Goal: Information Seeking & Learning: Learn about a topic

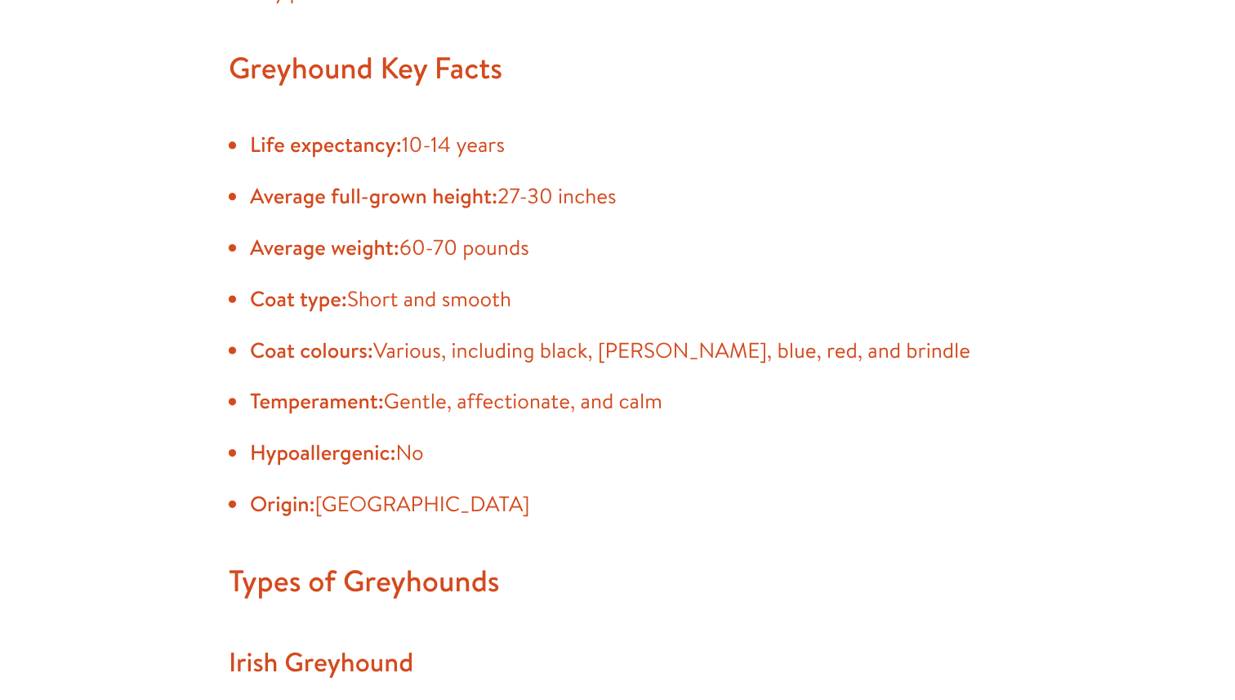
scroll to position [1326, 0]
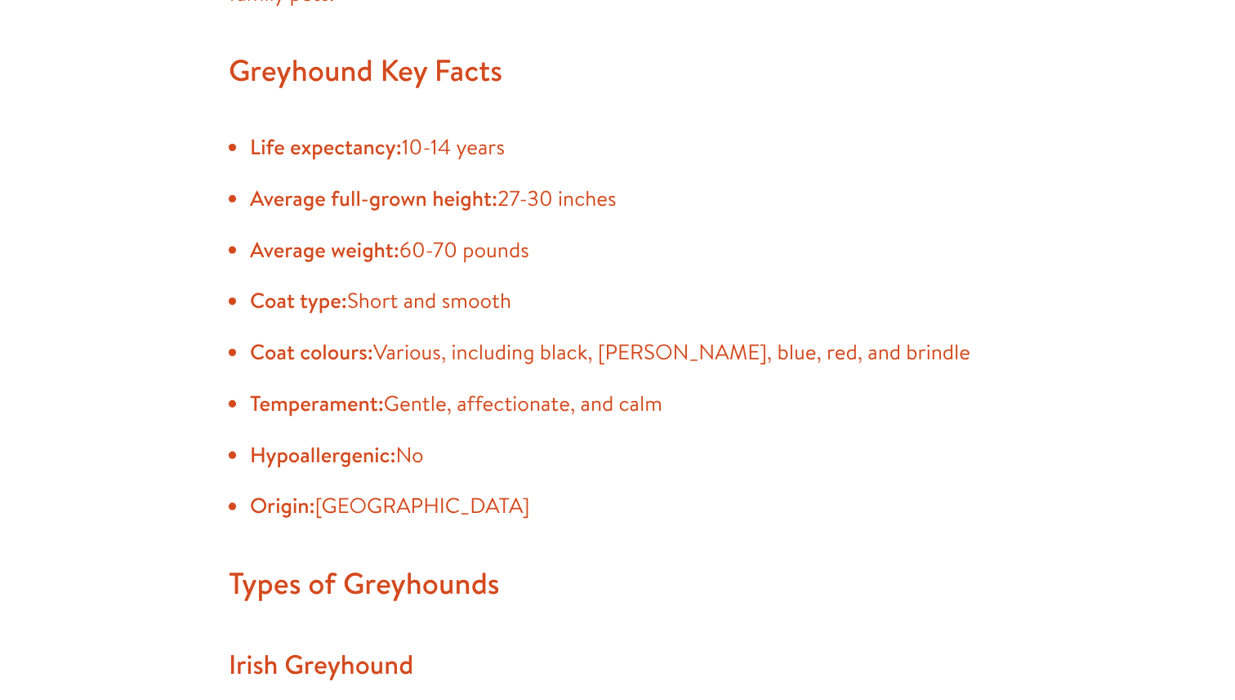
drag, startPoint x: 475, startPoint y: 294, endPoint x: 594, endPoint y: 294, distance: 118.5
click at [596, 303] on li "Average full-grown height: 27-30 inches" at bounding box center [626, 316] width 686 height 26
copy li "27-30 inches"
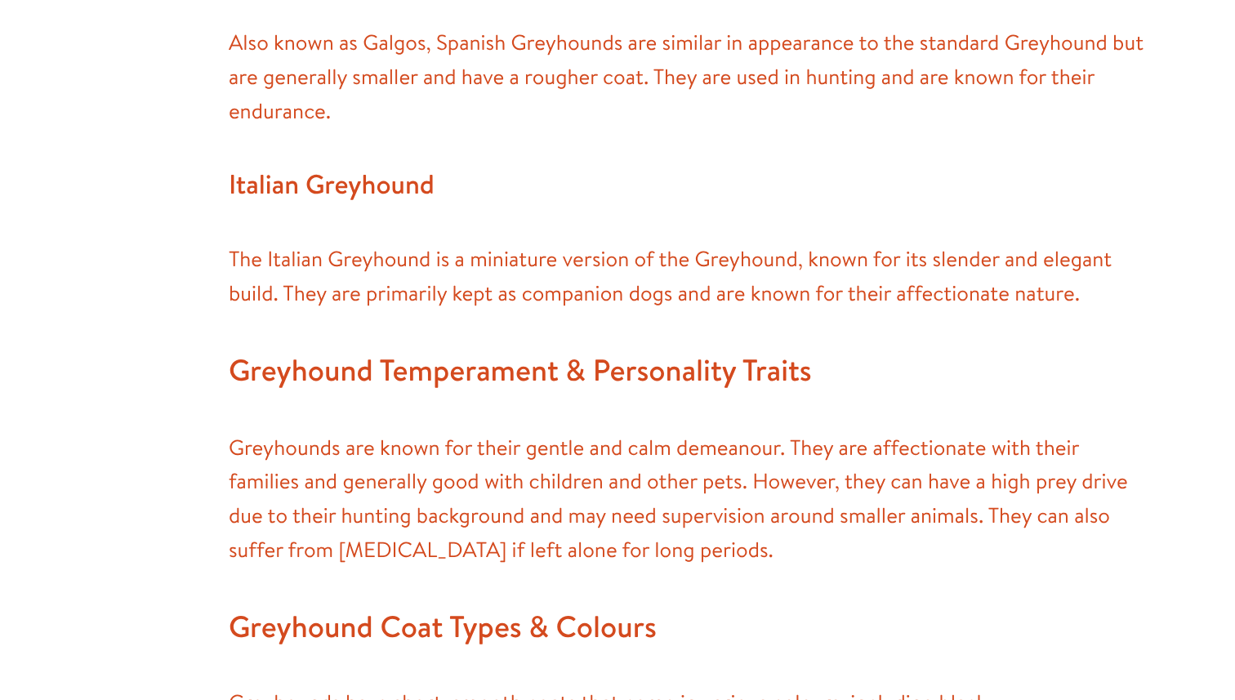
scroll to position [2008, 0]
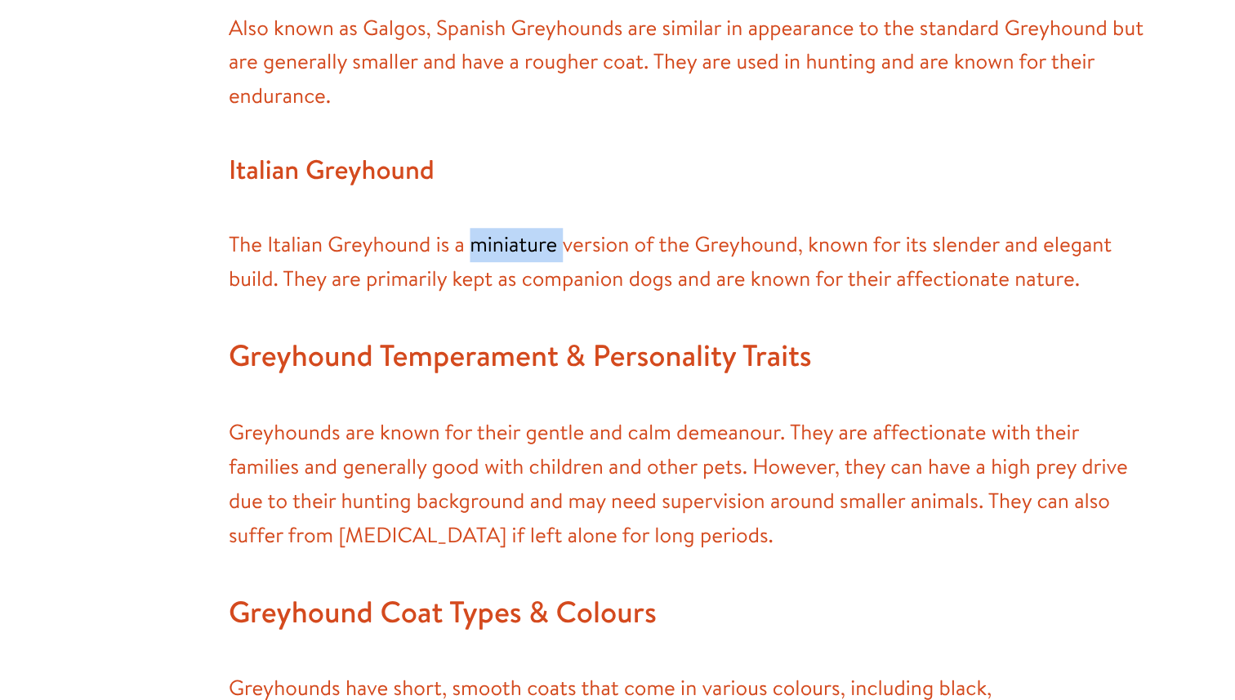
drag, startPoint x: 449, startPoint y: 327, endPoint x: 521, endPoint y: 328, distance: 71.9
click at [521, 339] on p "The Italian Greyhound is a miniature version of the Greyhound, known for its sl…" at bounding box center [617, 365] width 703 height 52
copy p "miniature"
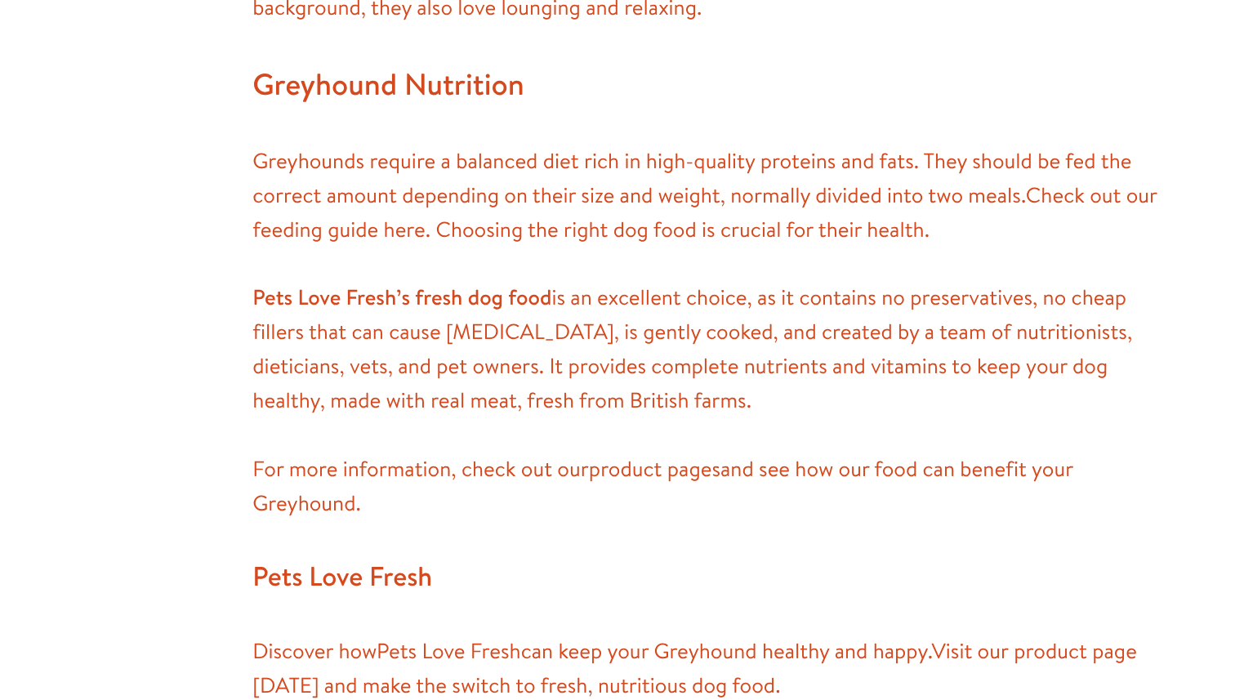
scroll to position [3384, 0]
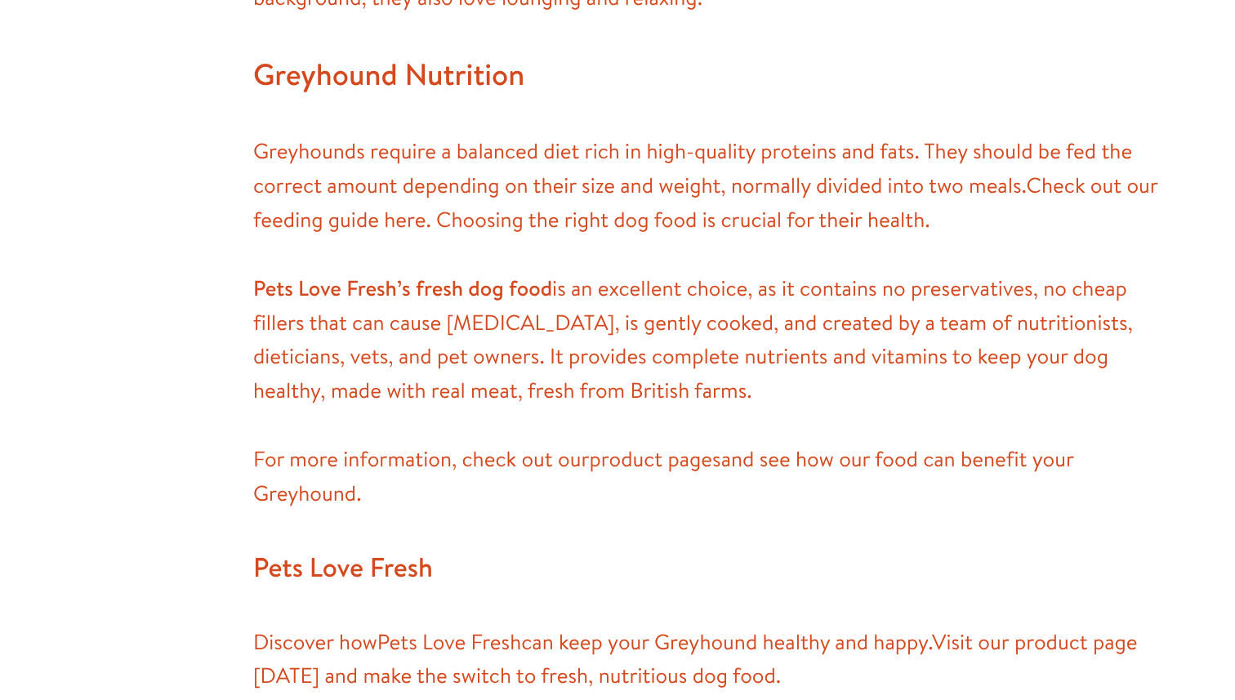
click at [380, 306] on link "Check out our feeding guide here" at bounding box center [612, 320] width 692 height 48
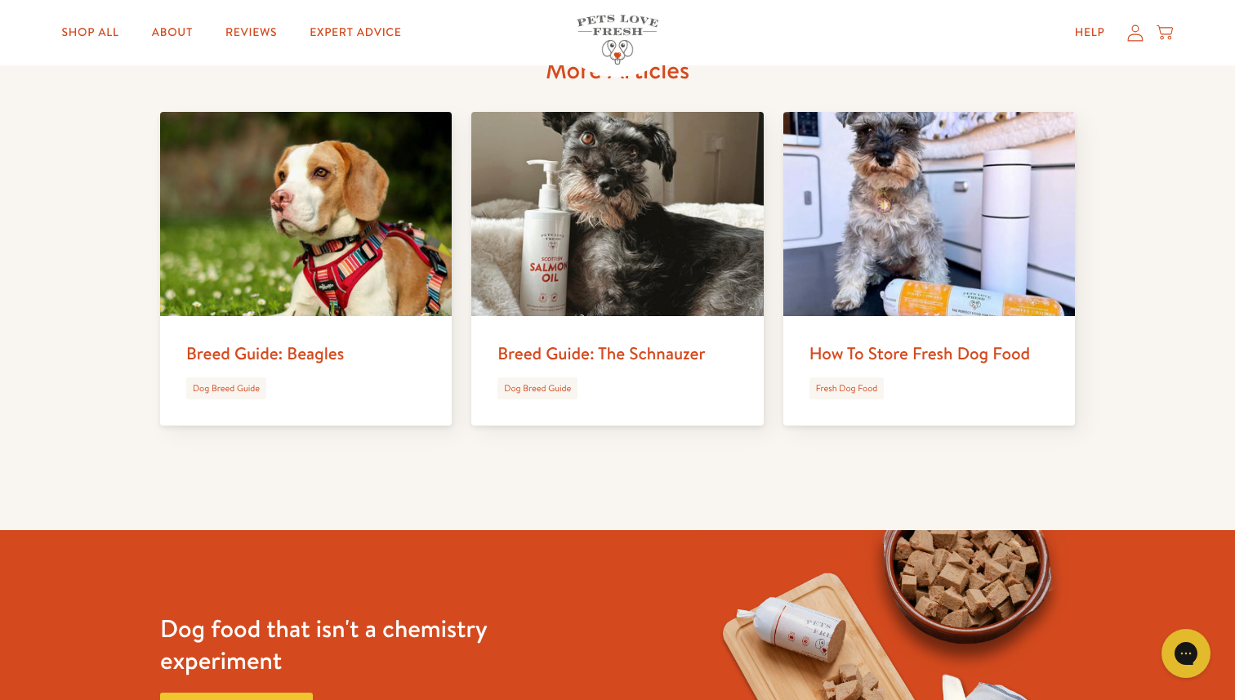
scroll to position [4262, 0]
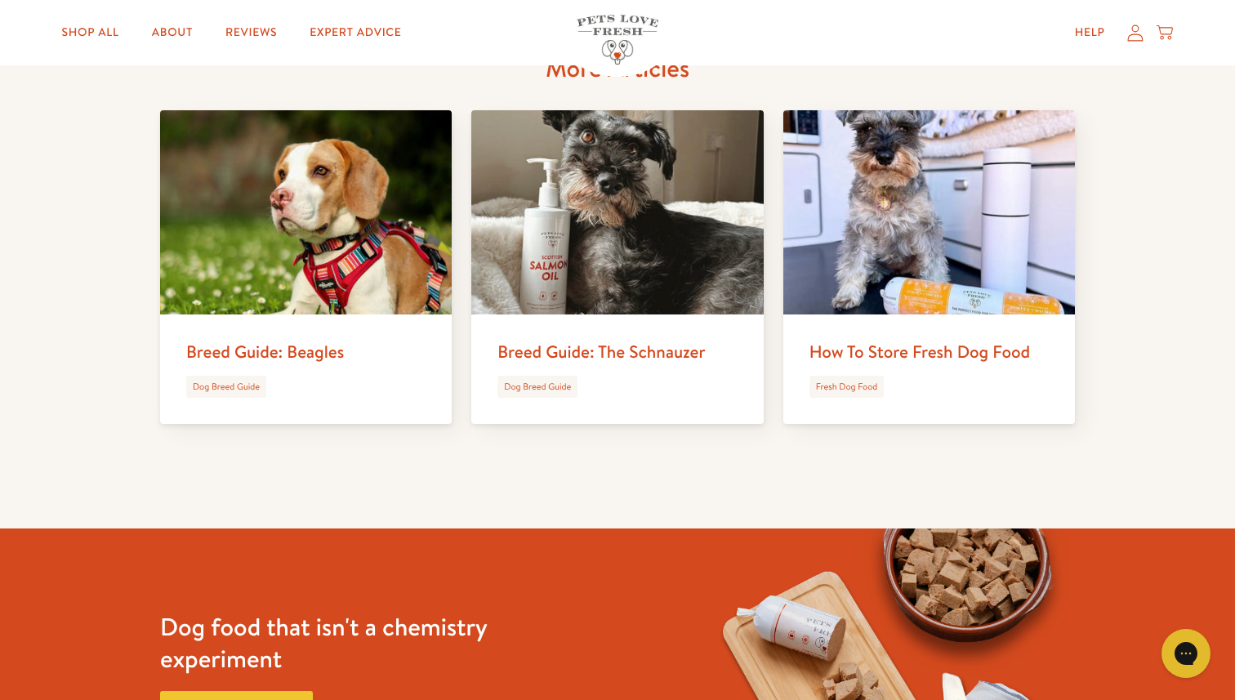
click at [639, 340] on link "Breed Guide: The Schnauzer" at bounding box center [600, 352] width 207 height 24
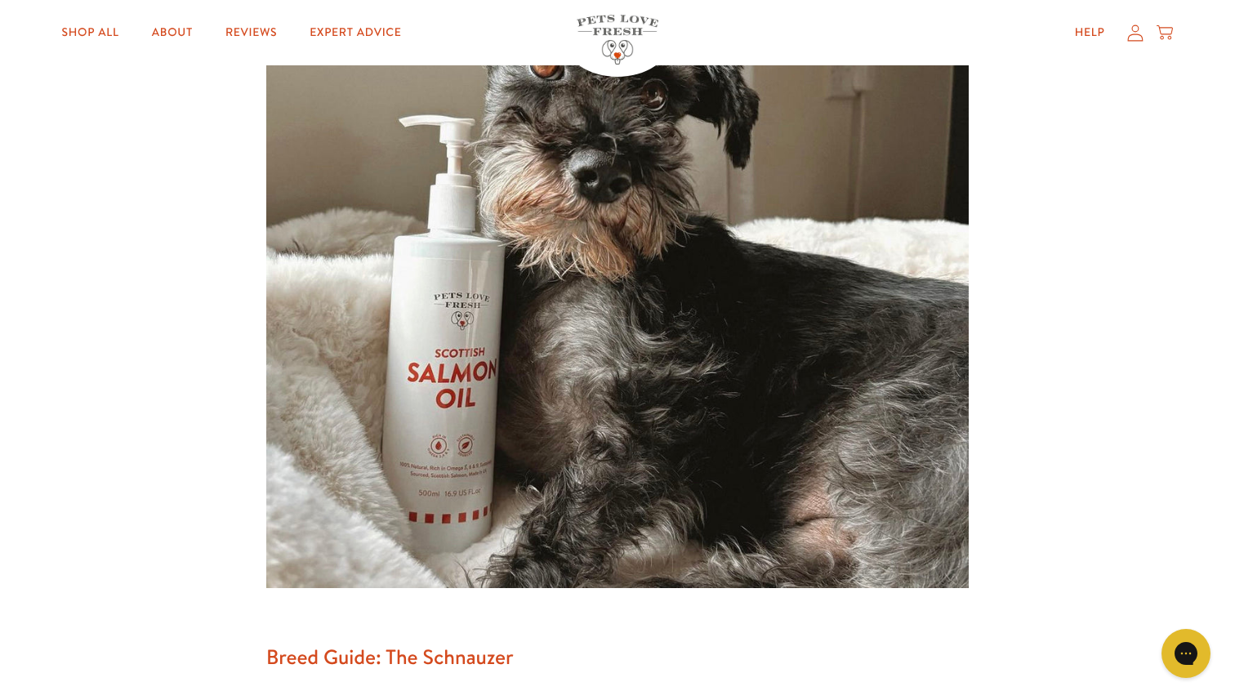
scroll to position [105, 0]
